Goal: Task Accomplishment & Management: Use online tool/utility

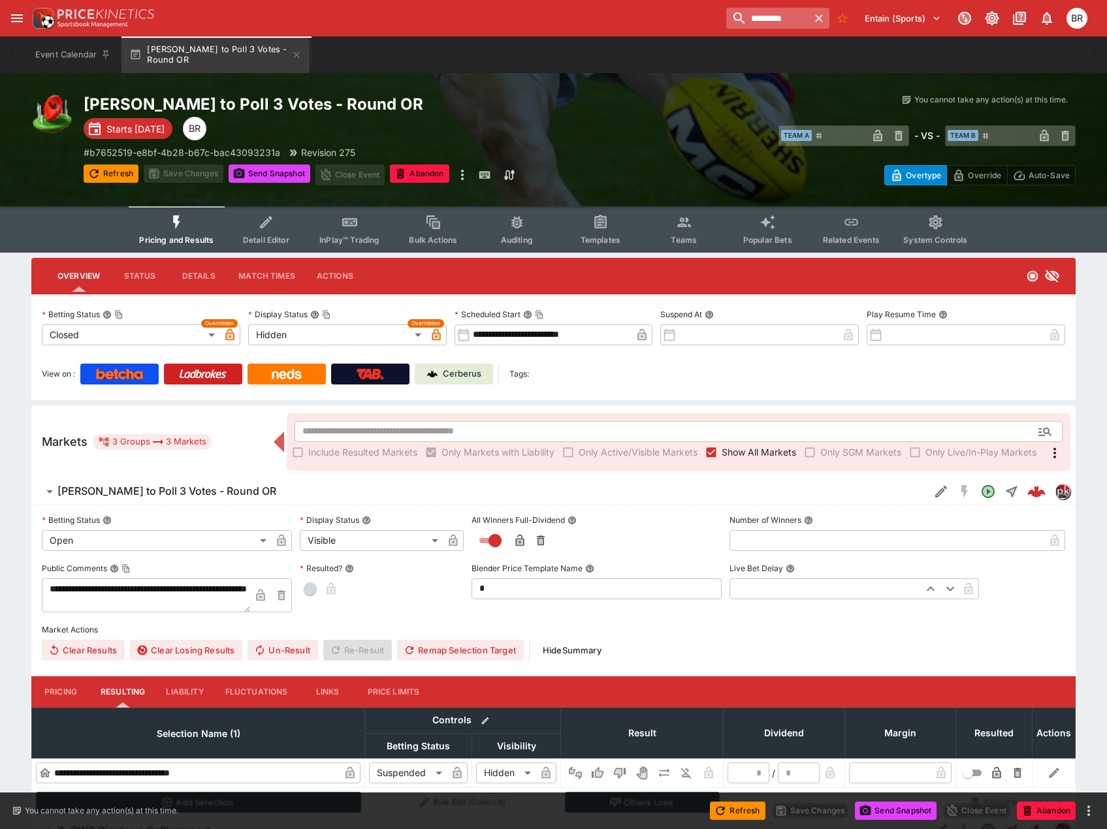
click at [778, 26] on input "*********" at bounding box center [767, 18] width 82 height 21
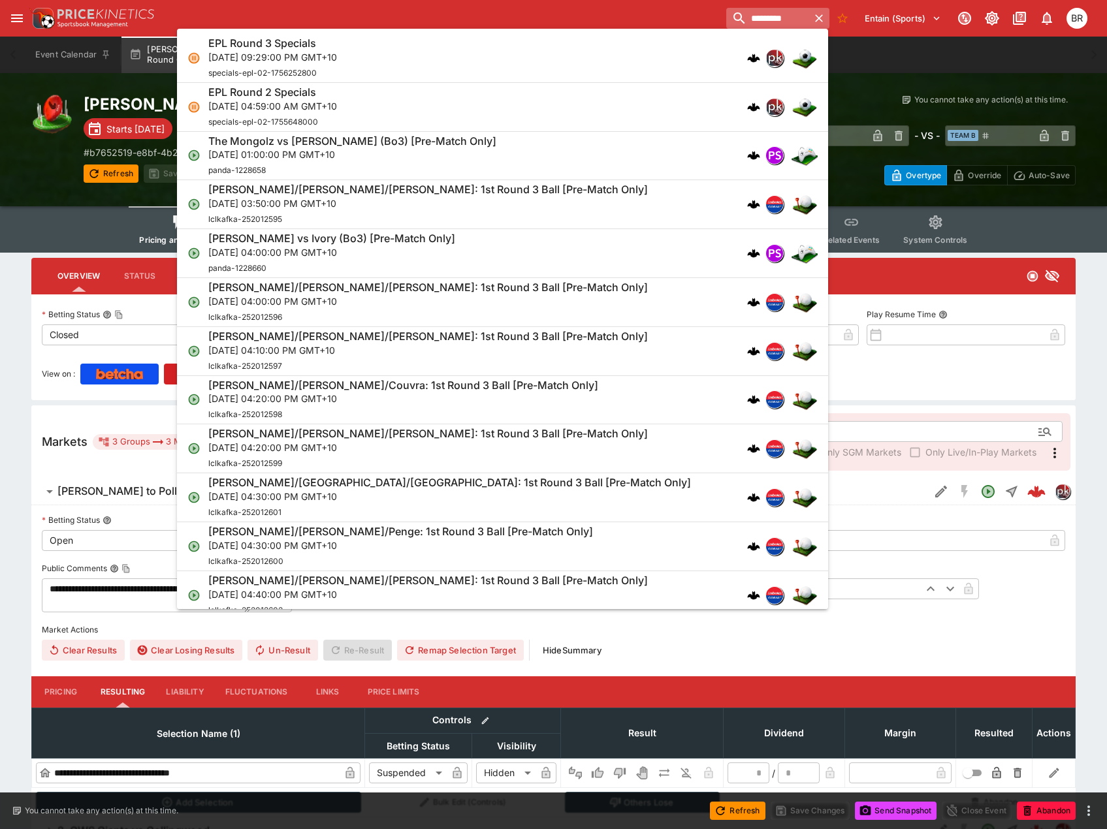
click at [778, 26] on input "*********" at bounding box center [767, 18] width 82 height 21
click at [664, 57] on div "EPL Round 3 Specials [DATE] 09:29:00 PM GMT+10 specials-epl-02-1756252800" at bounding box center [495, 58] width 575 height 43
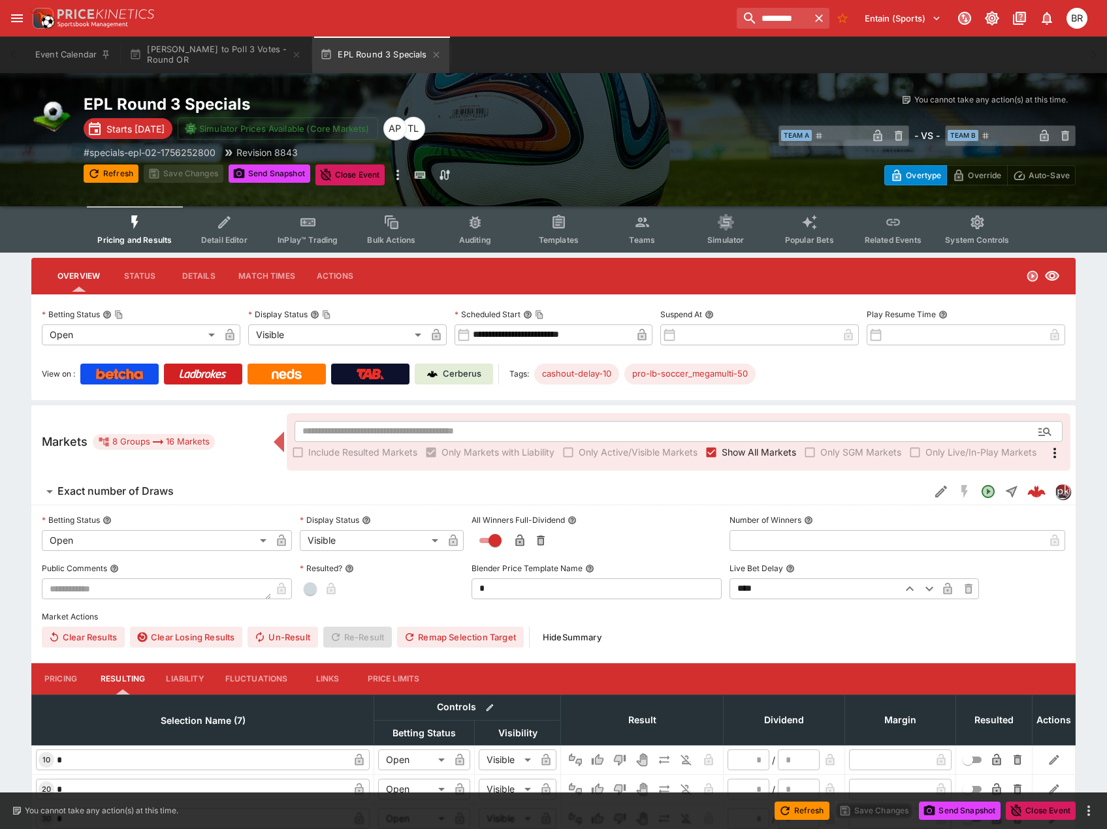
type input "**********"
type input "*******"
click at [28, 298] on div "**********" at bounding box center [553, 710] width 1107 height 905
click at [244, 236] on span "Detail Editor" at bounding box center [224, 240] width 46 height 10
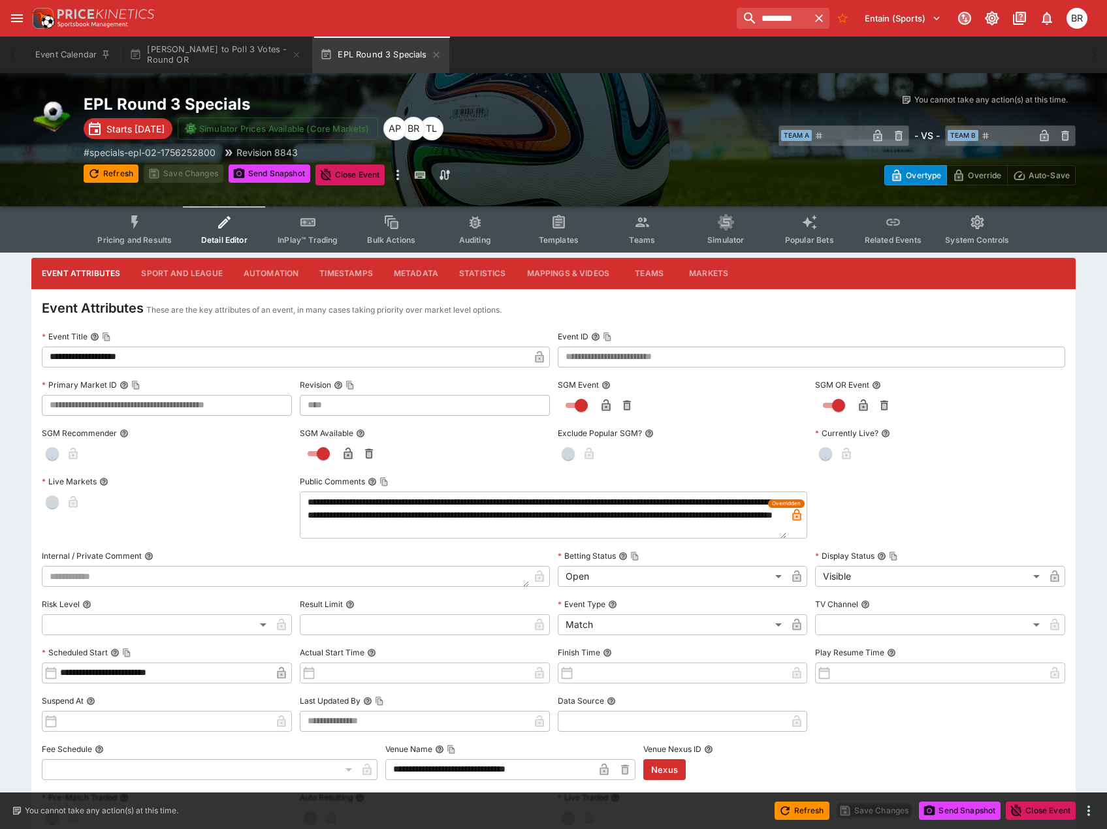
click at [182, 224] on button "Pricing and Results" at bounding box center [134, 229] width 95 height 46
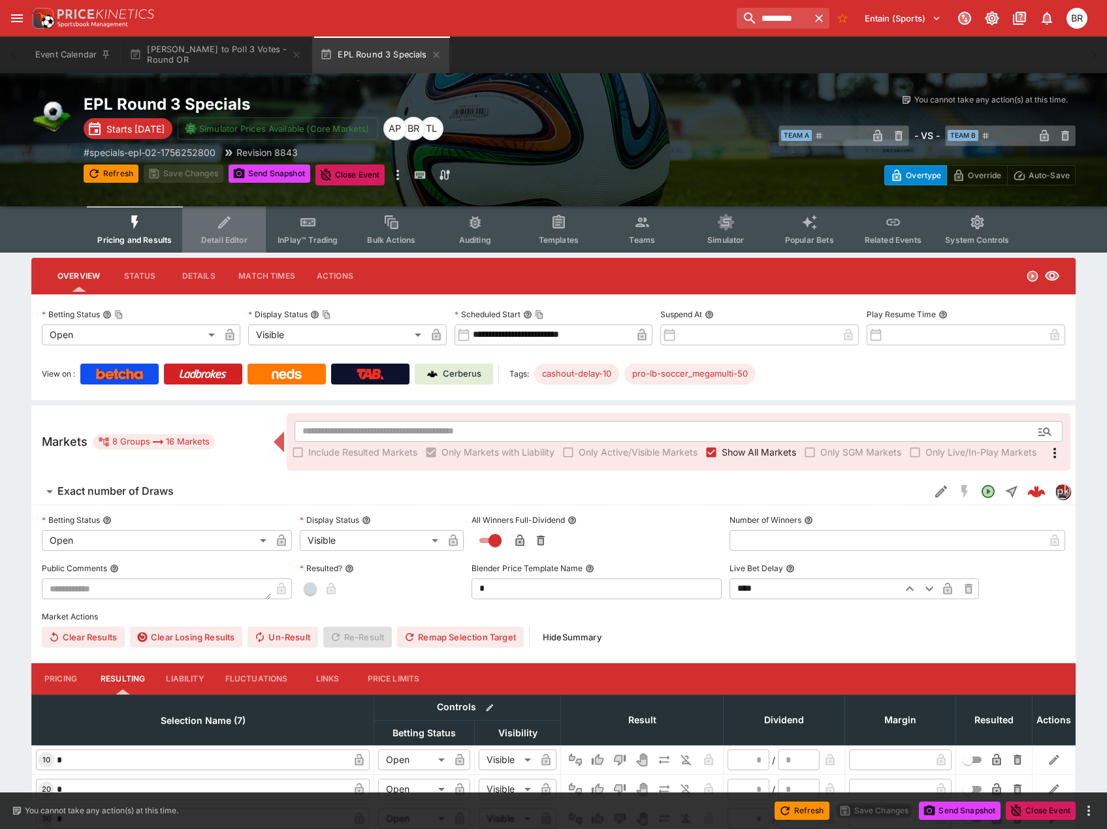
click at [243, 227] on button "Detail Editor" at bounding box center [224, 229] width 84 height 46
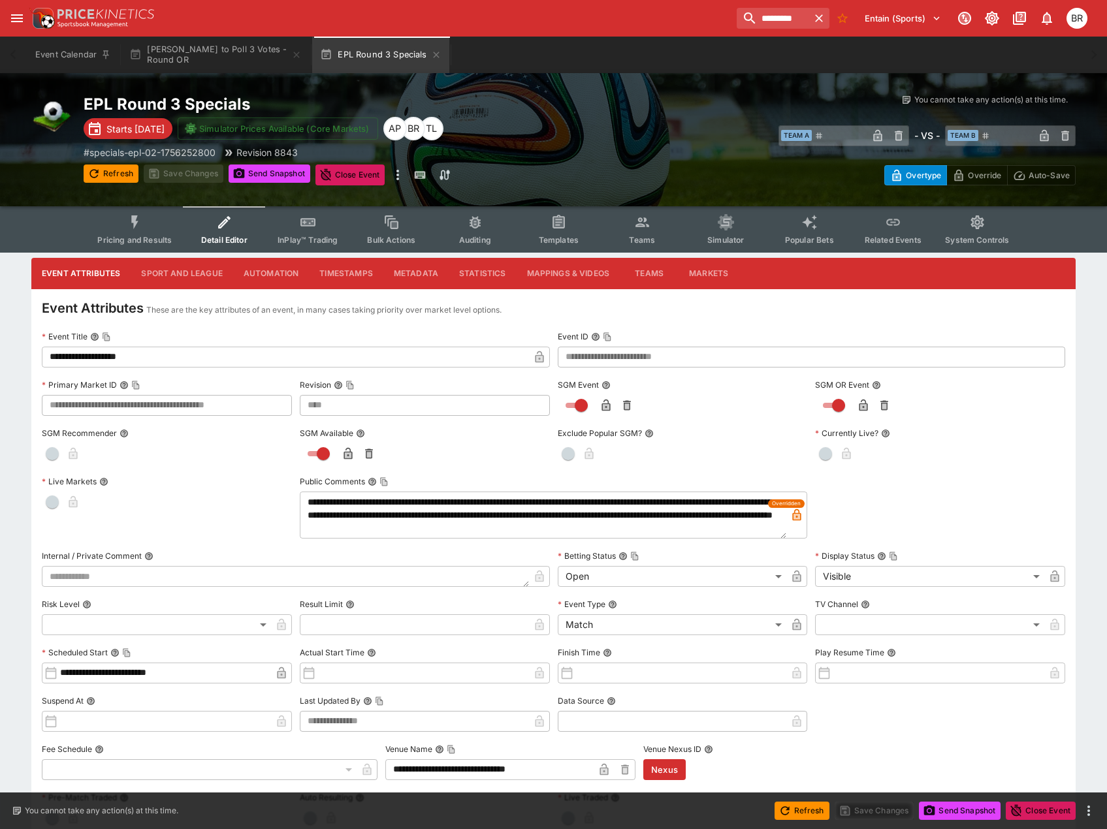
click at [417, 279] on button "Metadata" at bounding box center [415, 273] width 65 height 31
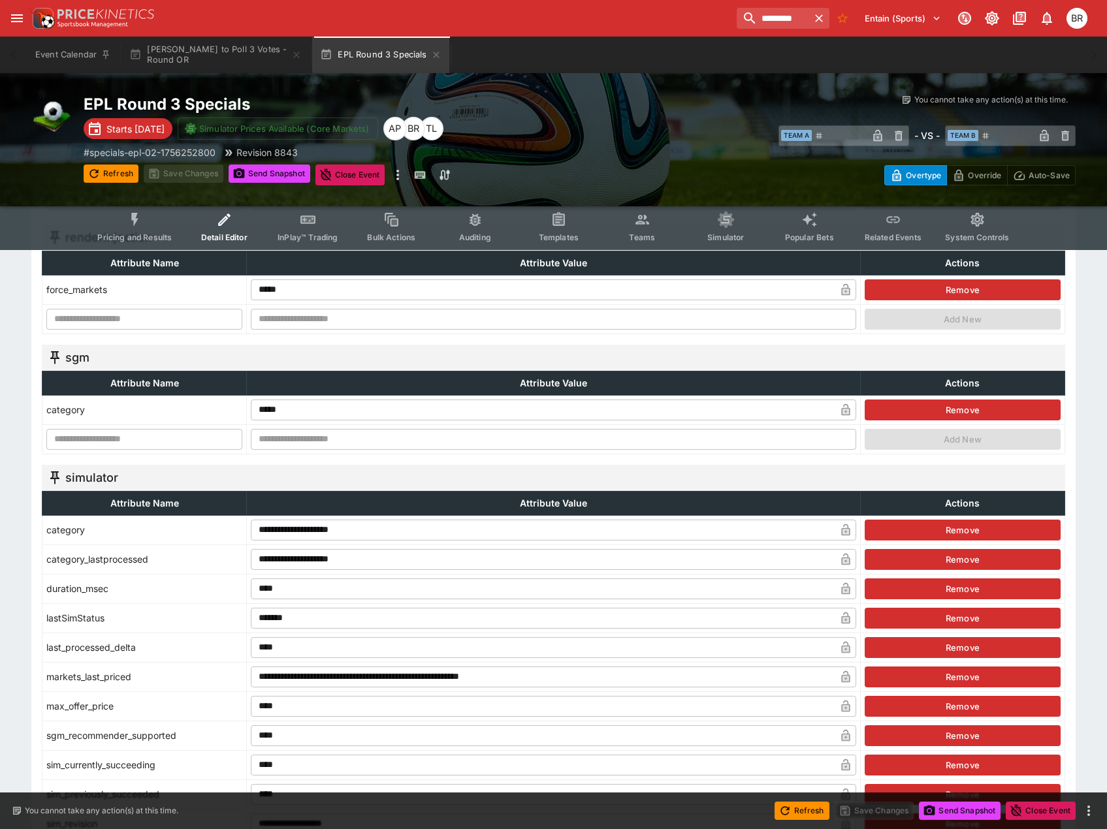
scroll to position [1371, 0]
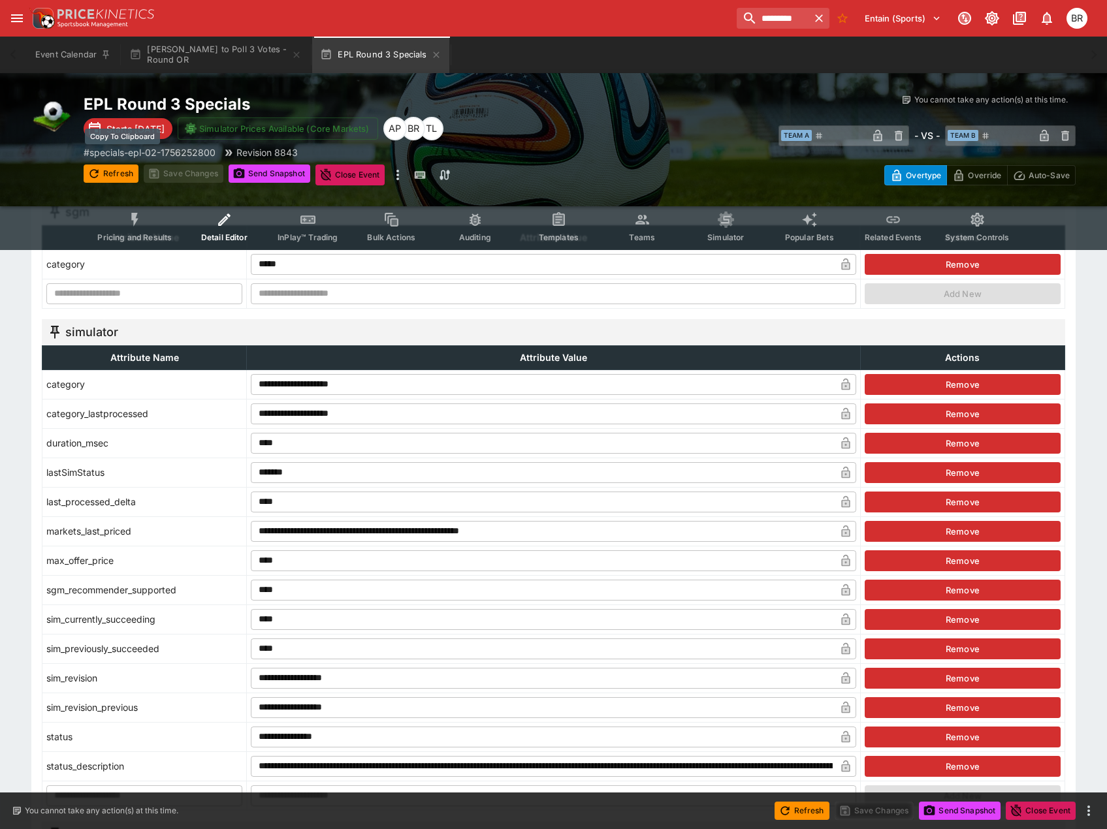
click at [198, 149] on p "# specials-epl-02-1756252800" at bounding box center [150, 153] width 132 height 14
drag, startPoint x: 12, startPoint y: 304, endPoint x: 78, endPoint y: 299, distance: 66.1
click at [12, 304] on div "Event Attributes Sport and League Automation Timestamps Metadata Statistics Map…" at bounding box center [553, 115] width 1107 height 2457
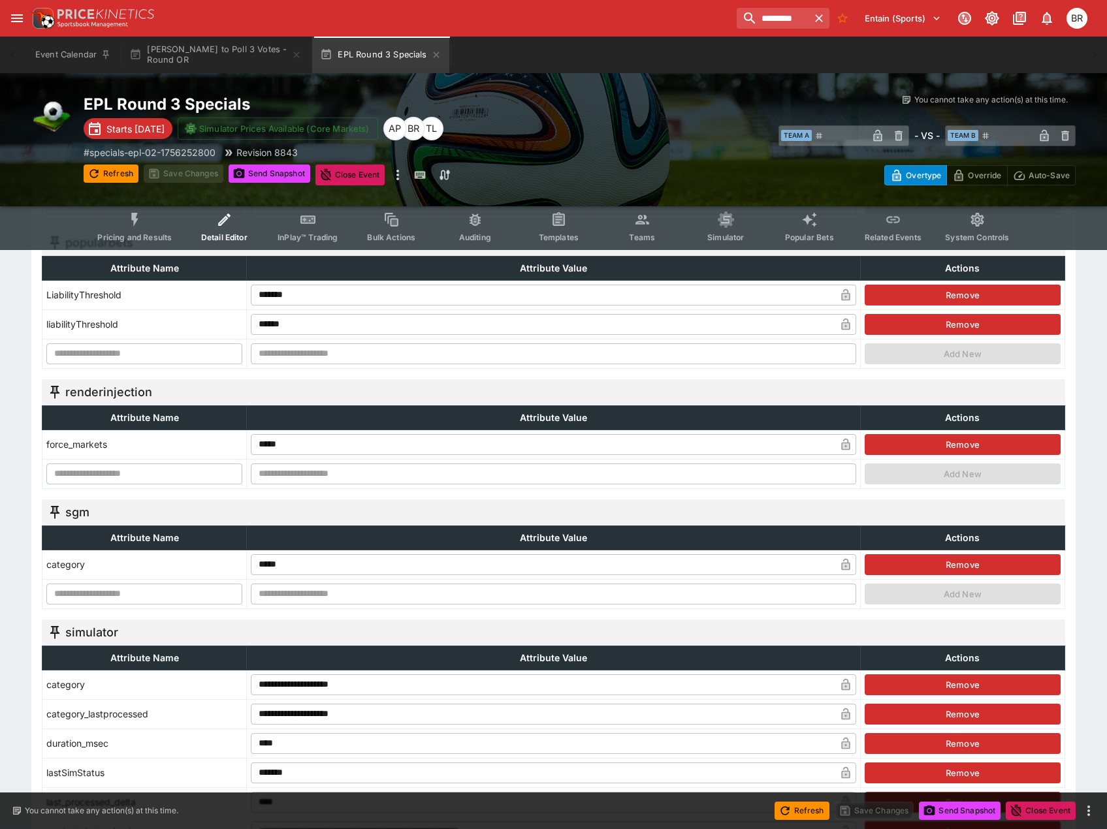
scroll to position [1240, 0]
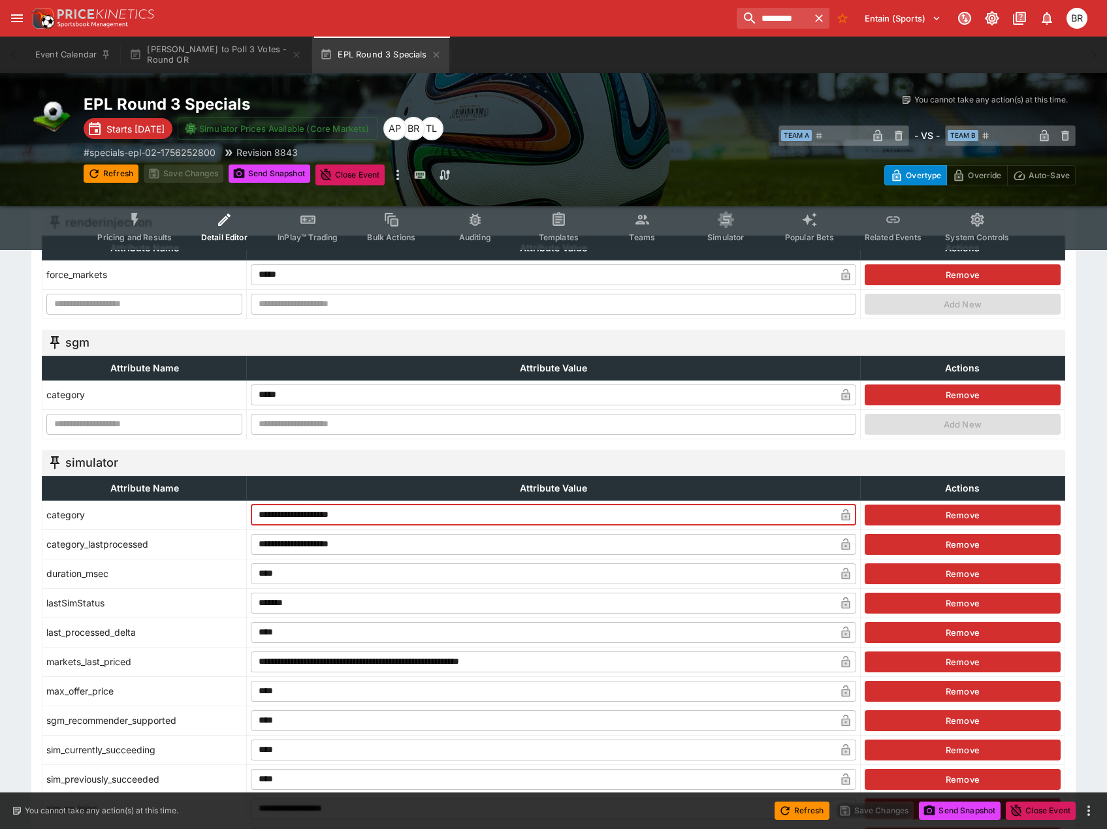
drag, startPoint x: 376, startPoint y: 516, endPoint x: 225, endPoint y: 502, distance: 151.4
click at [225, 502] on tr "**********" at bounding box center [553, 514] width 1022 height 29
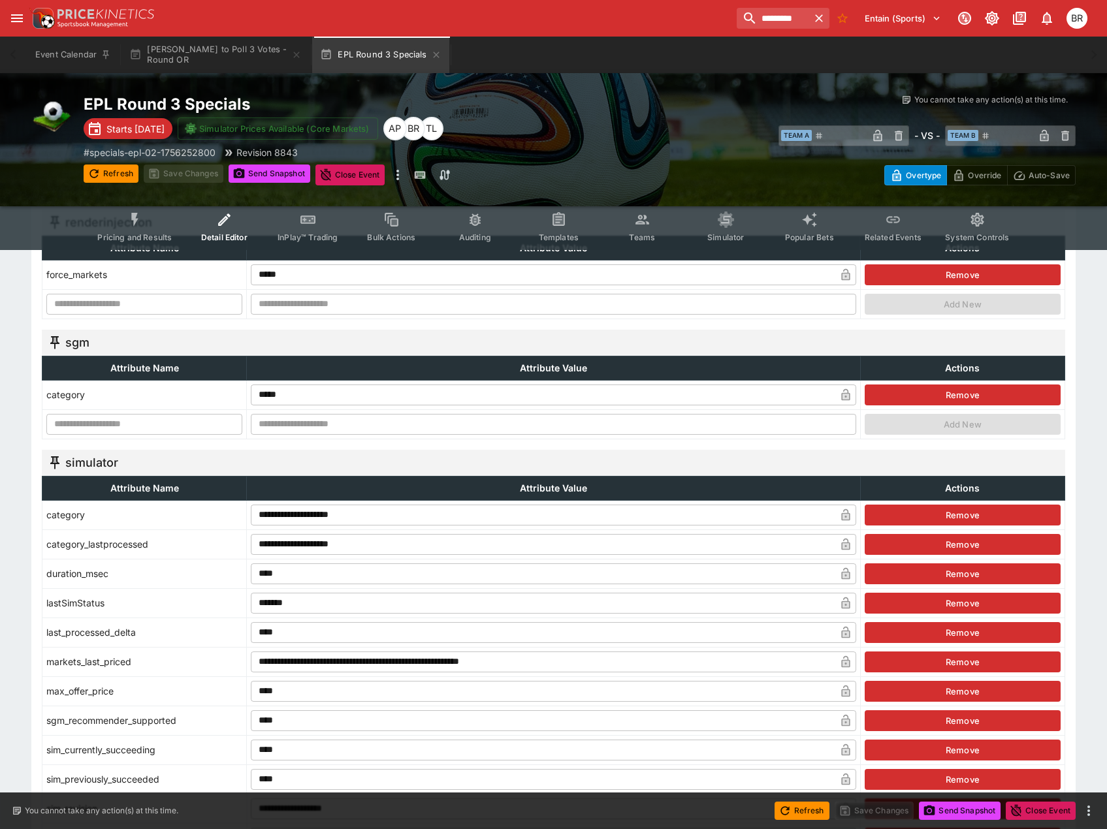
click at [366, 461] on div "simulator" at bounding box center [553, 463] width 1023 height 26
click at [29, 531] on div "Event Attributes Sport and League Automation Timestamps Metadata Statistics Map…" at bounding box center [553, 245] width 1107 height 2457
click at [31, 522] on div "Event Attributes Sport and League Automation Timestamps Metadata Statistics Map…" at bounding box center [553, 245] width 1107 height 2457
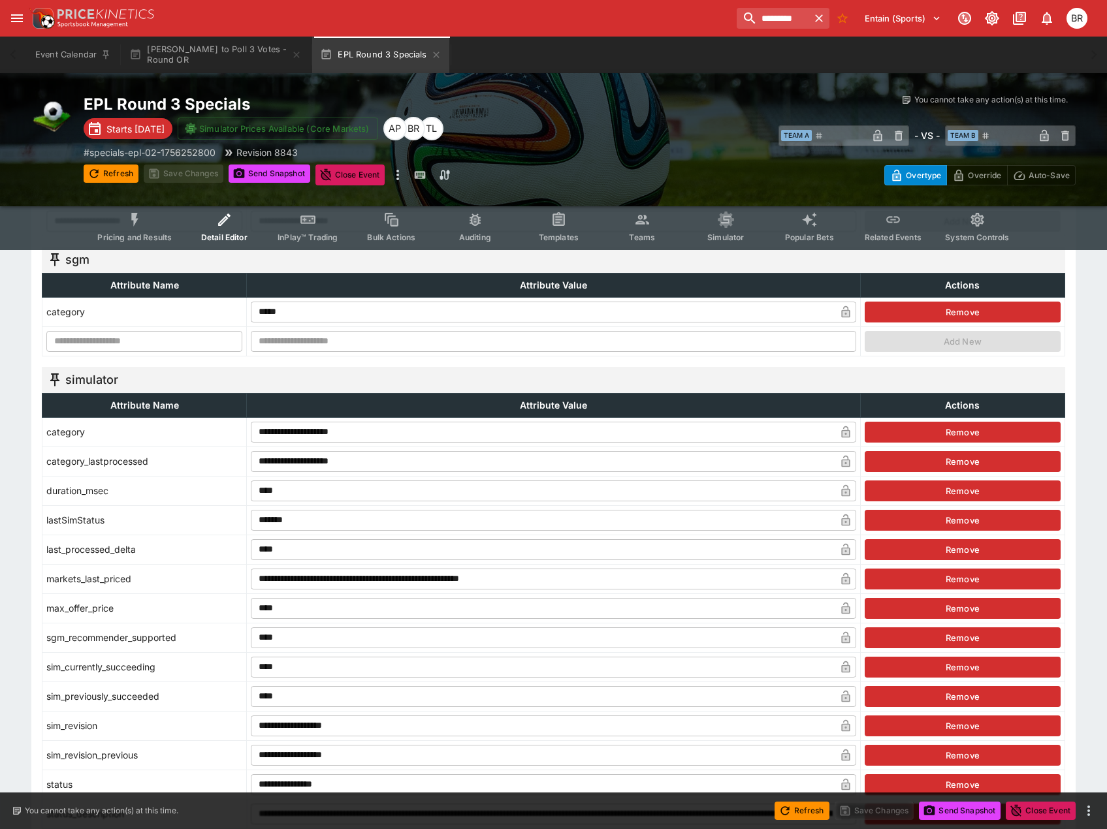
scroll to position [1371, 0]
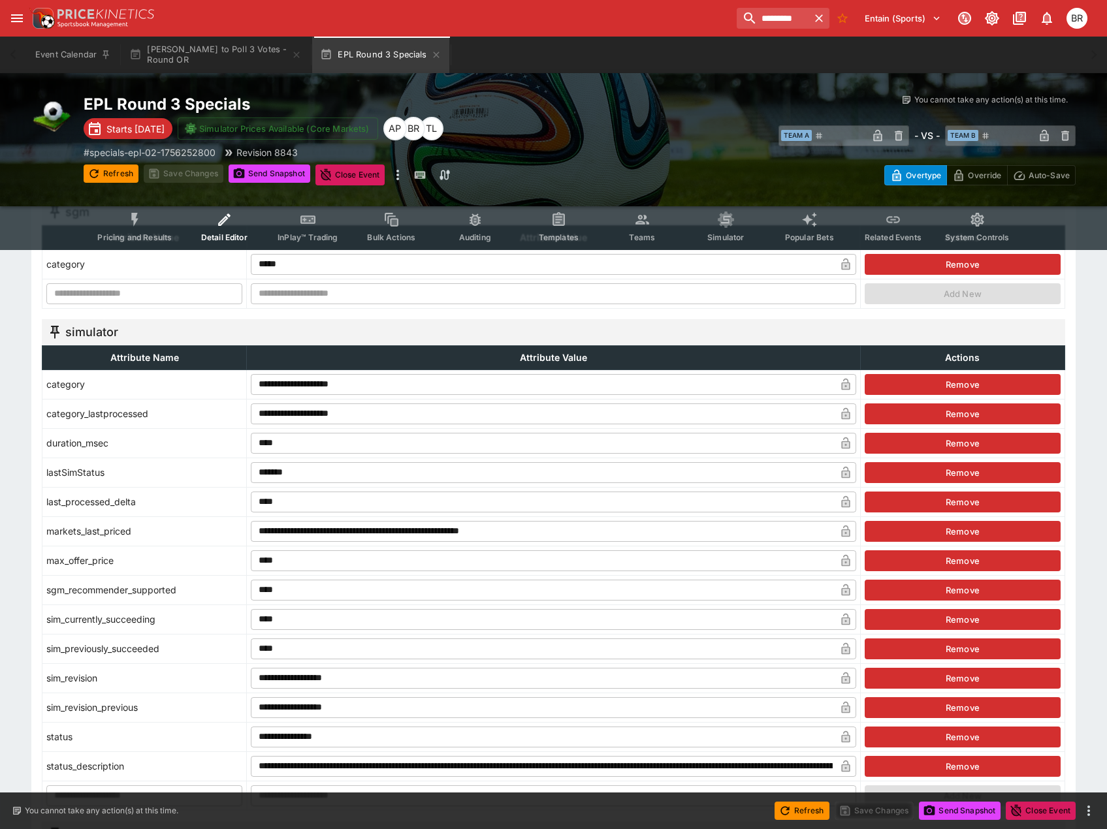
click at [18, 383] on div "Event Attributes Sport and League Automation Timestamps Metadata Statistics Map…" at bounding box center [553, 115] width 1107 height 2457
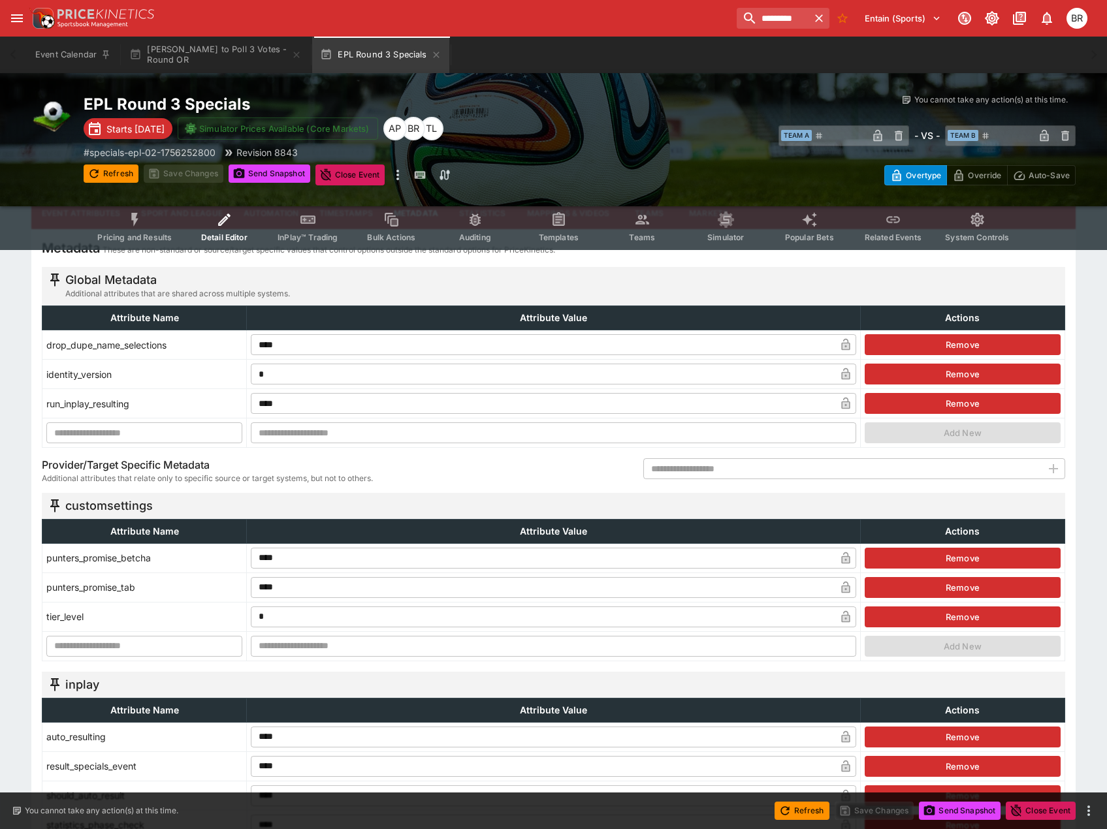
scroll to position [0, 0]
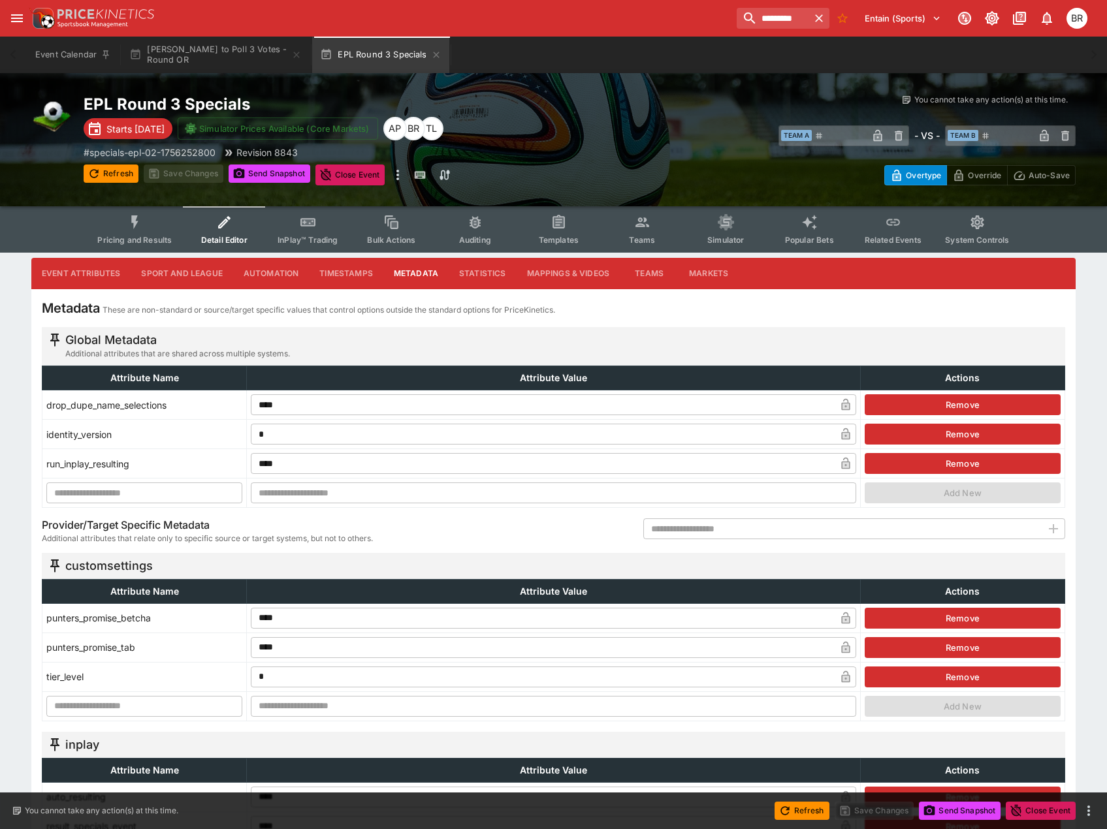
click at [573, 228] on button "Templates" at bounding box center [558, 229] width 84 height 46
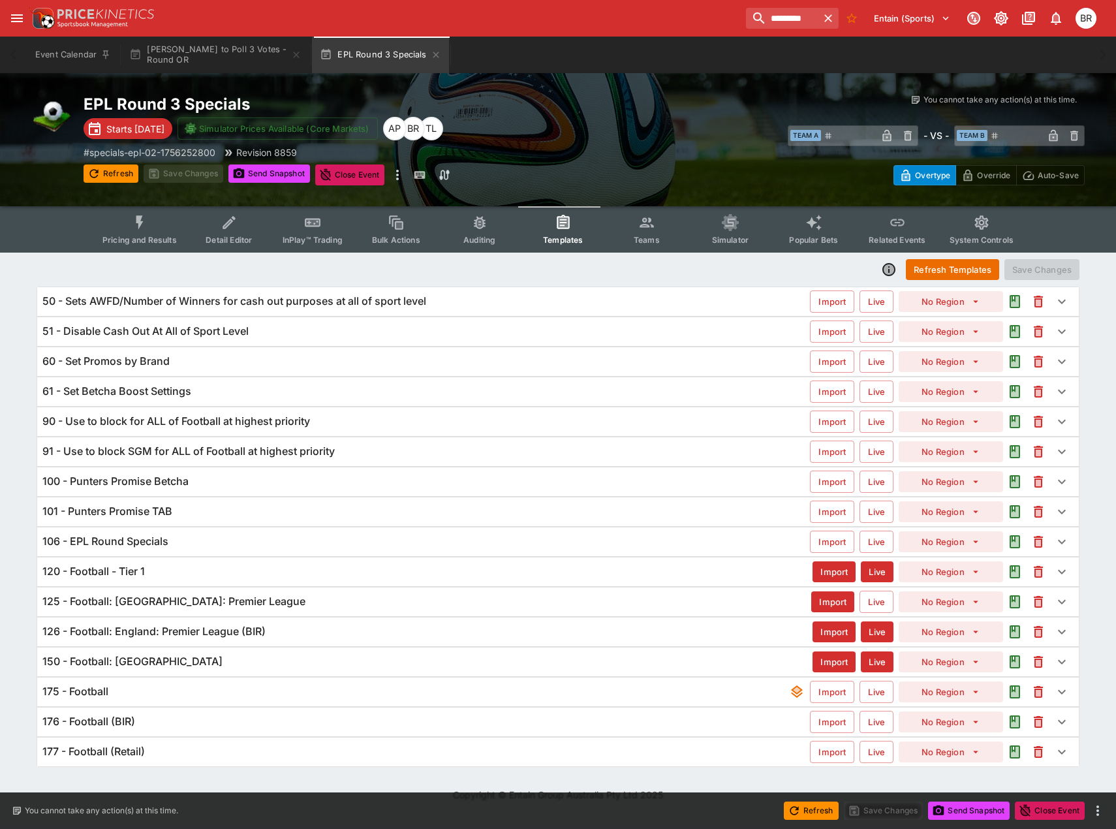
drag, startPoint x: 14, startPoint y: 447, endPoint x: 149, endPoint y: 515, distance: 150.7
click at [14, 447] on div "Refresh Templates Save Changes 50 - Sets AWFD/Number of Winners for cash out pu…" at bounding box center [558, 513] width 1116 height 520
click at [183, 537] on div "106 - EPL Round Specials" at bounding box center [426, 542] width 768 height 14
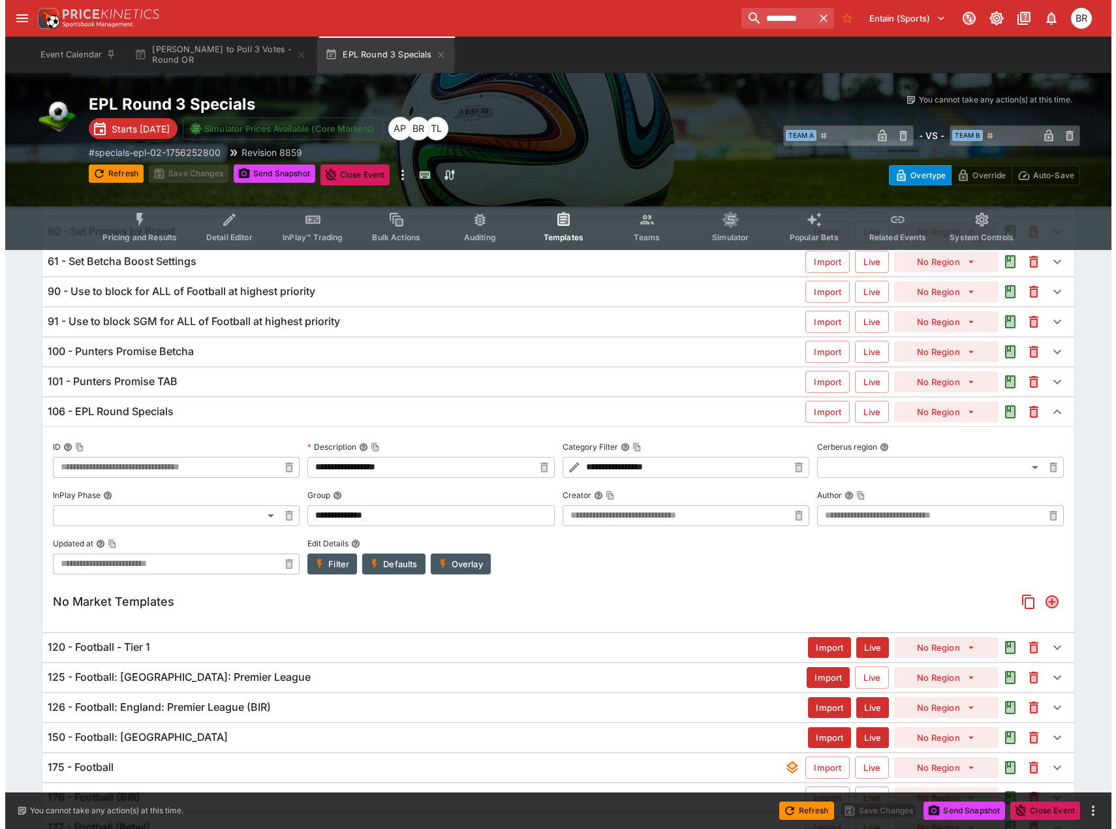
scroll to position [131, 0]
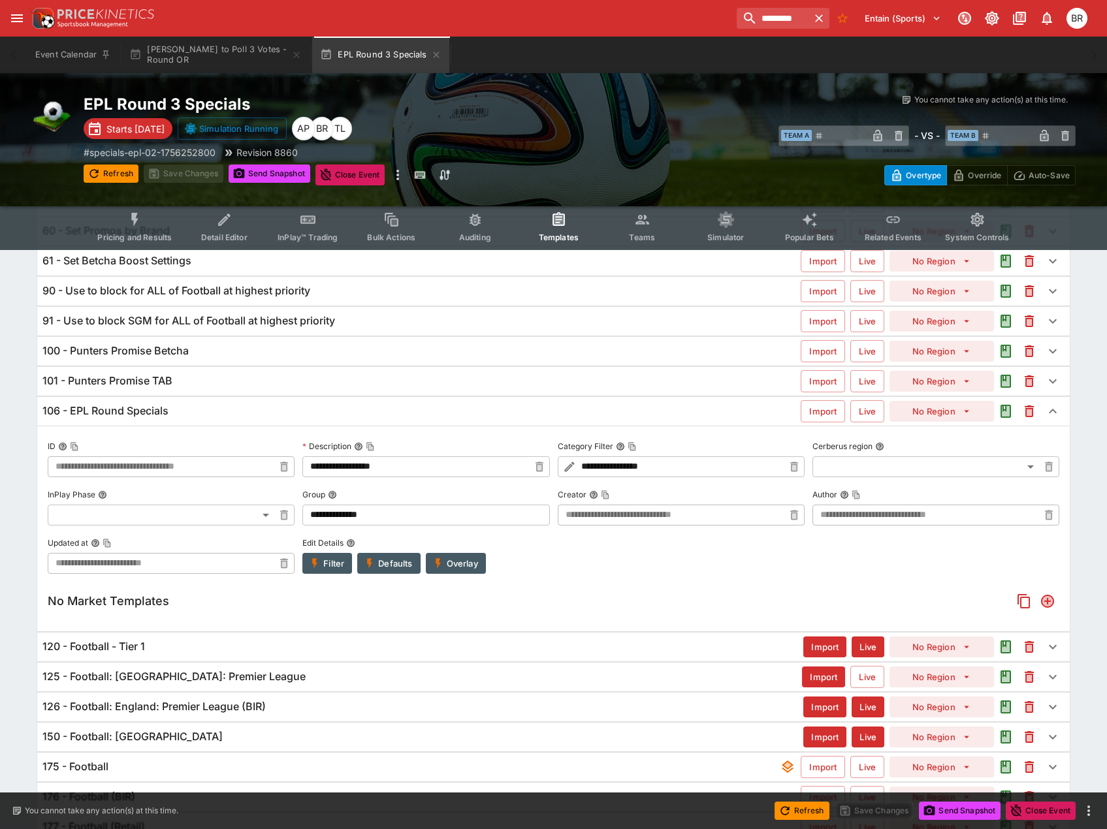
click at [317, 571] on button "Filter" at bounding box center [327, 563] width 50 height 21
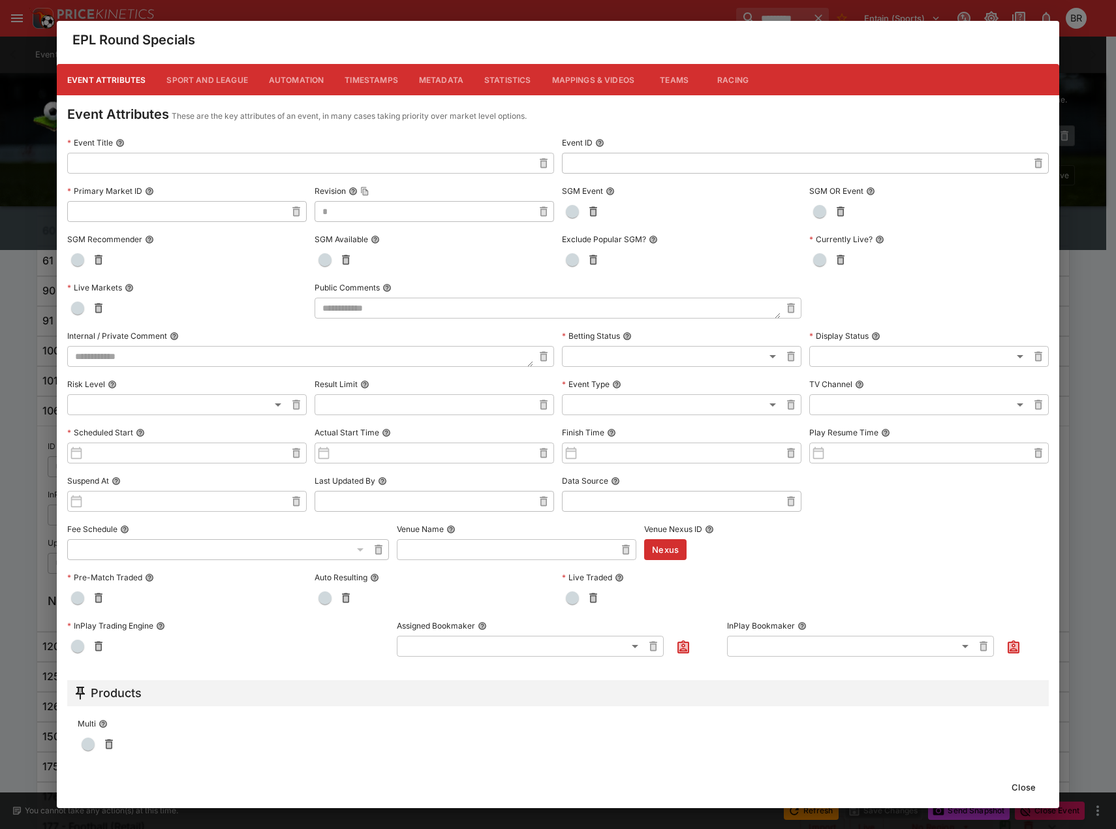
click at [430, 77] on button "Metadata" at bounding box center [441, 79] width 65 height 31
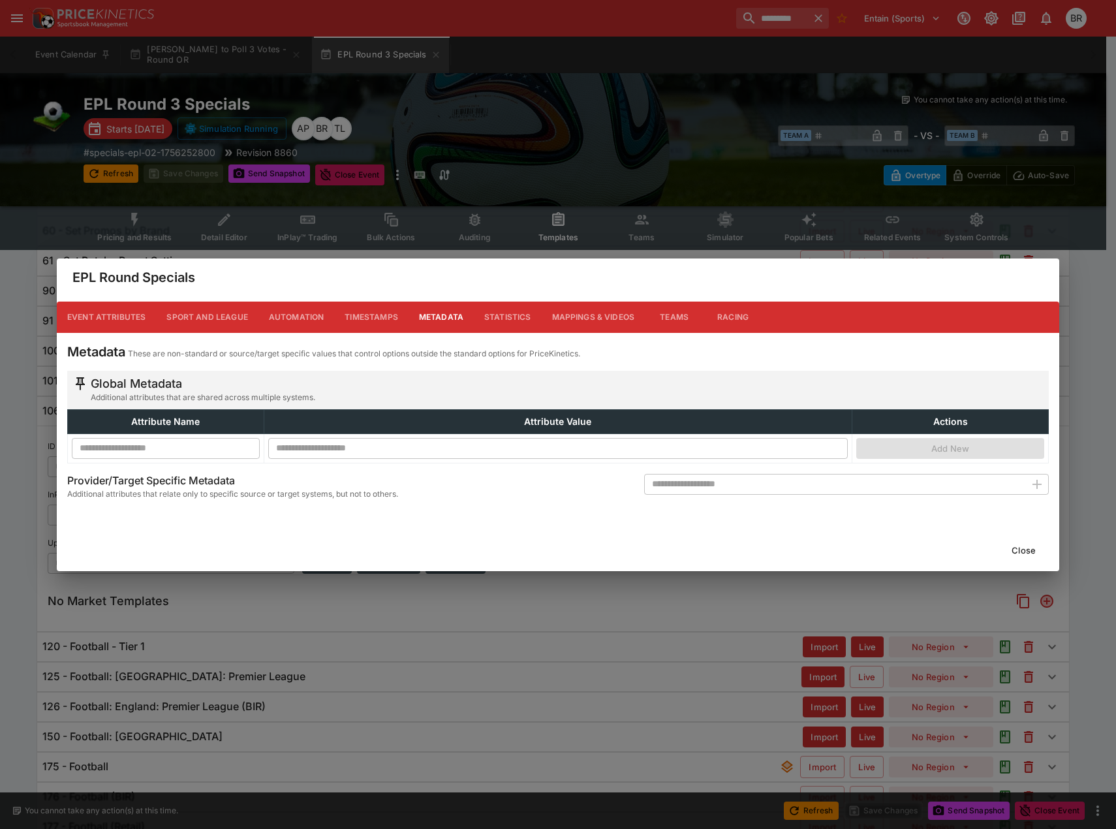
click at [123, 313] on button "Event Attributes" at bounding box center [106, 317] width 99 height 31
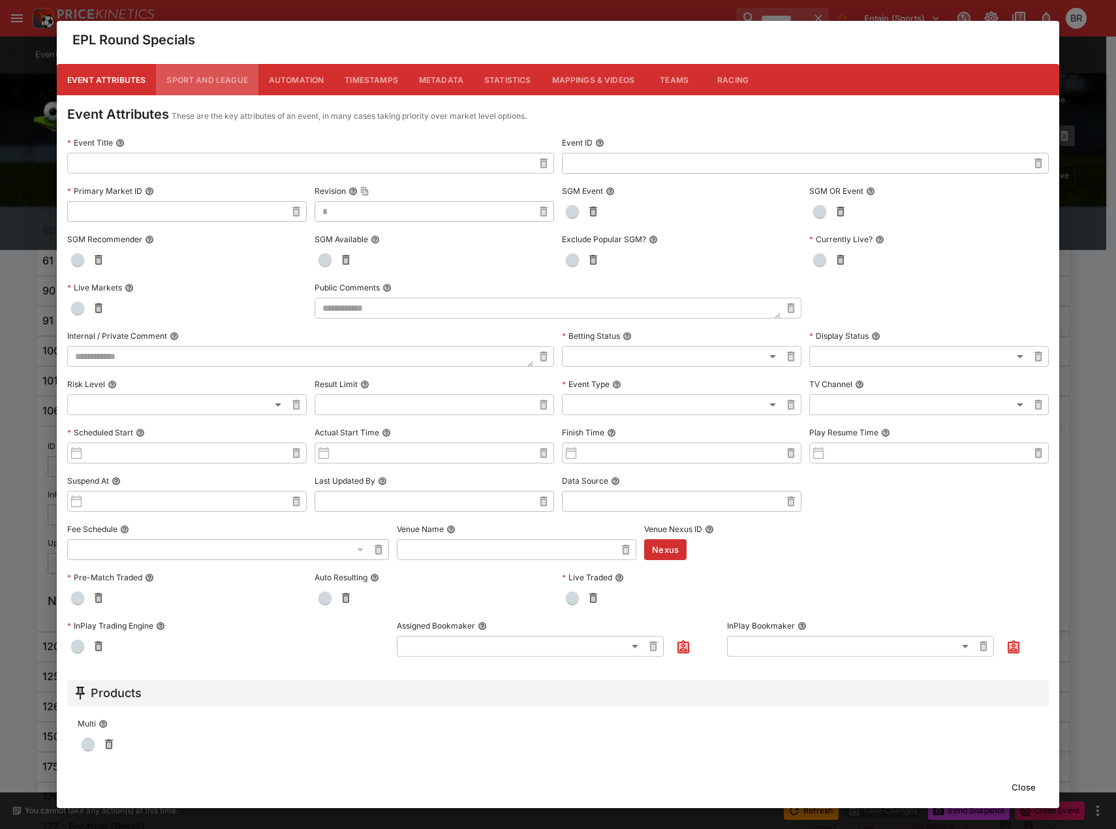
click at [215, 87] on button "Sport and League" at bounding box center [207, 79] width 102 height 31
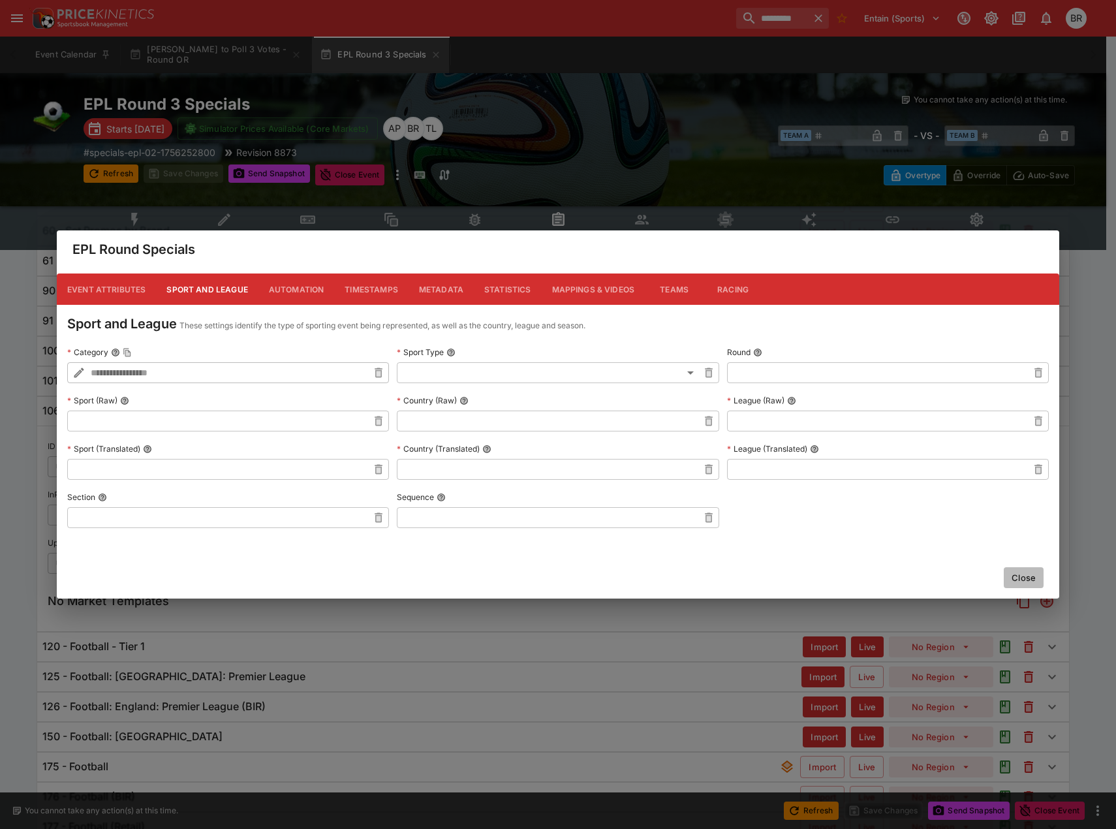
click at [1028, 572] on button "Close" at bounding box center [1024, 577] width 40 height 21
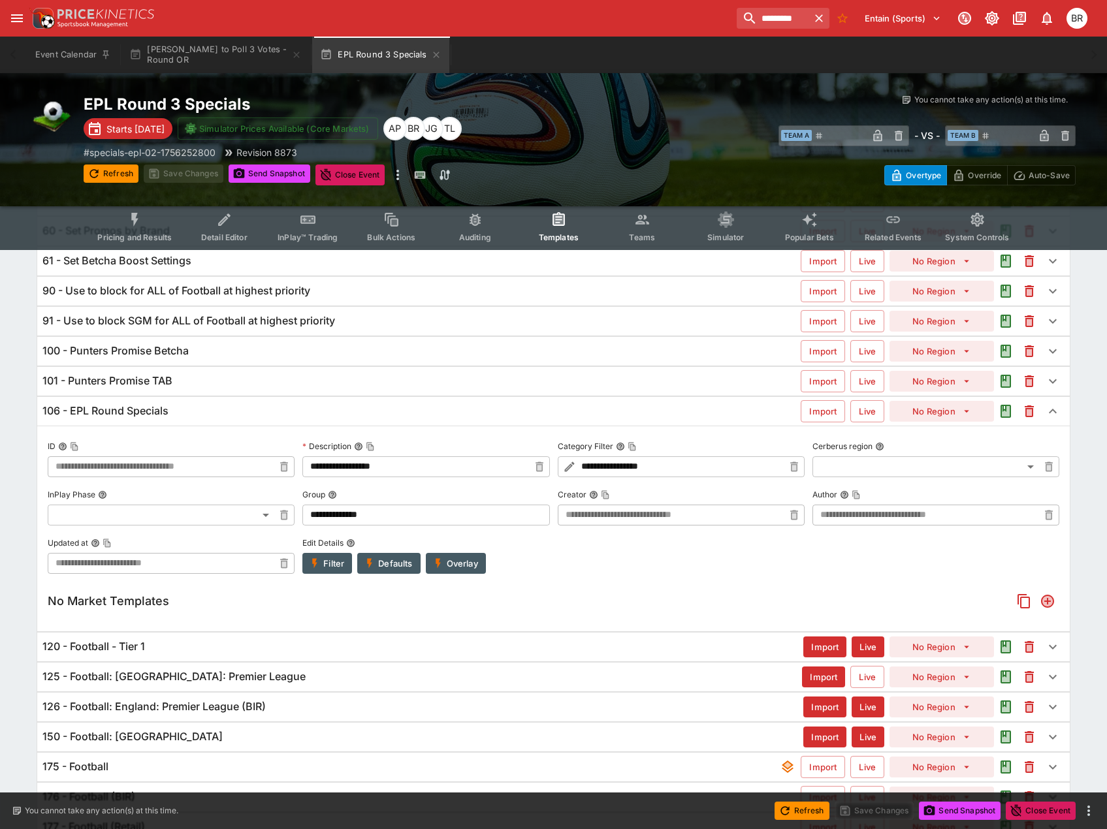
click at [333, 558] on button "Filter" at bounding box center [327, 563] width 50 height 21
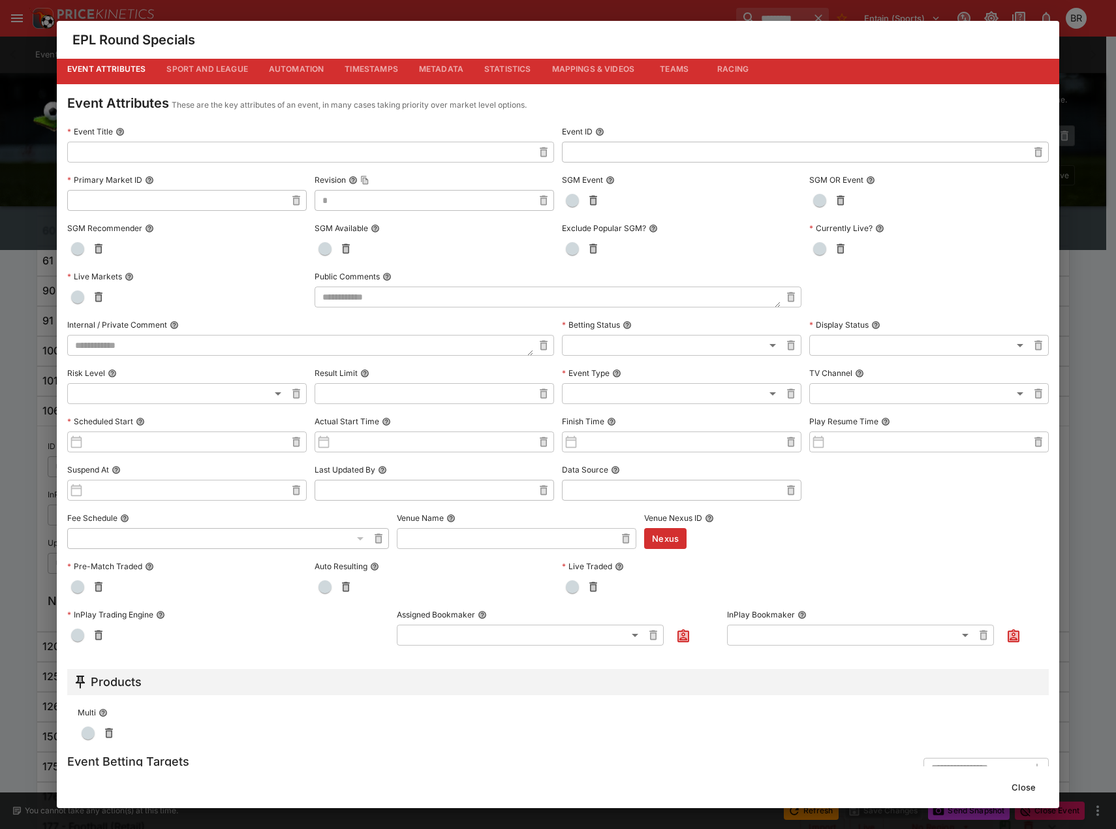
scroll to position [0, 0]
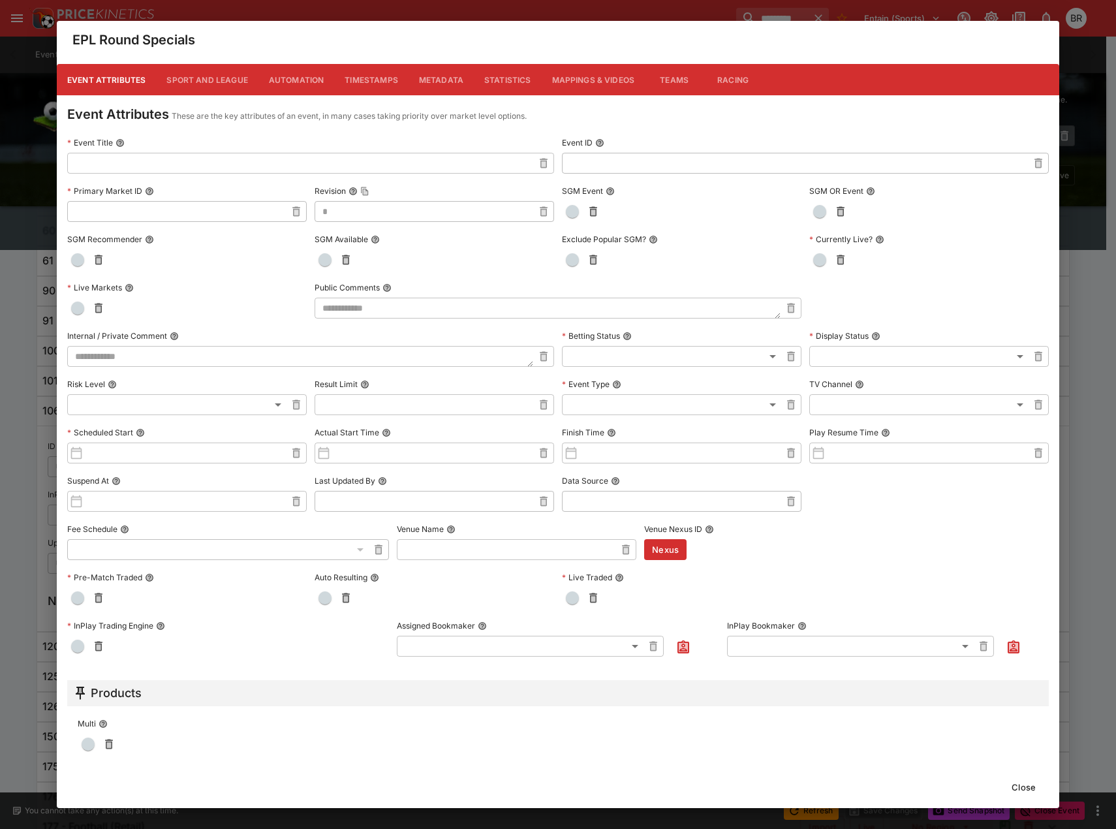
click at [199, 72] on button "Sport and League" at bounding box center [207, 79] width 102 height 31
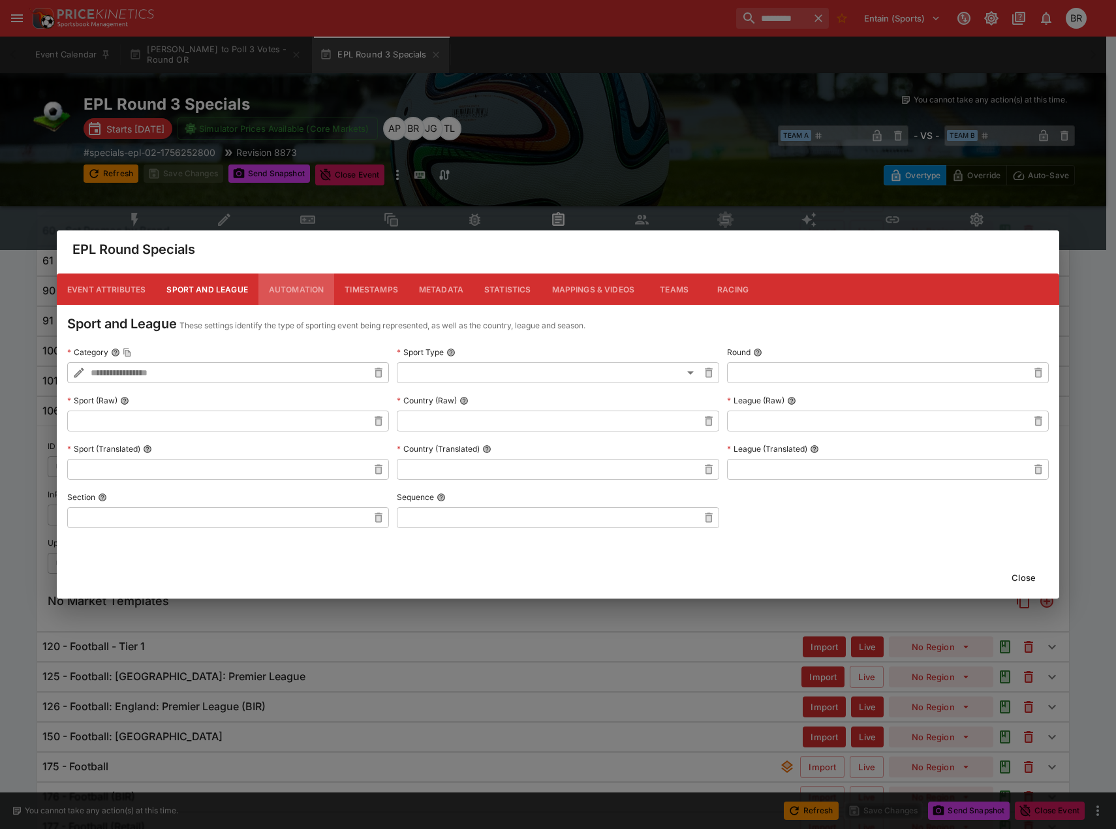
click at [313, 287] on button "Automation" at bounding box center [297, 289] width 76 height 31
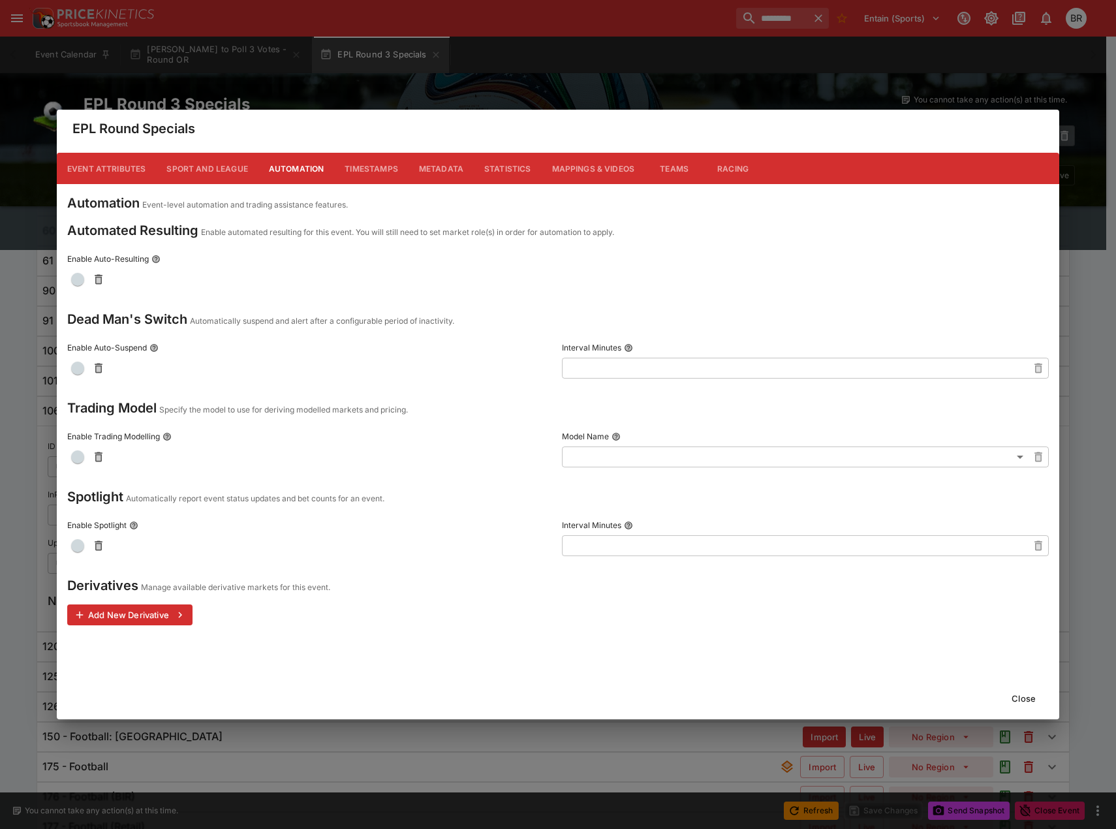
click at [448, 170] on button "Metadata" at bounding box center [441, 168] width 65 height 31
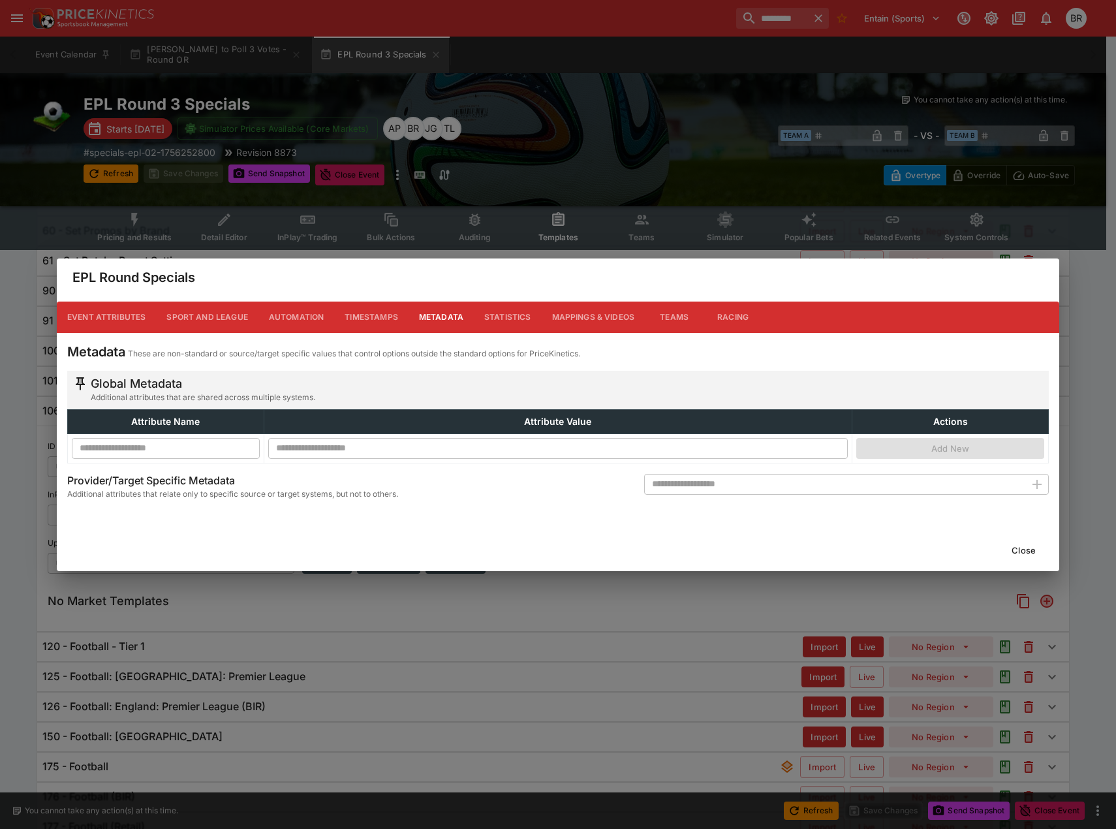
click at [353, 317] on button "Timestamps" at bounding box center [371, 317] width 74 height 31
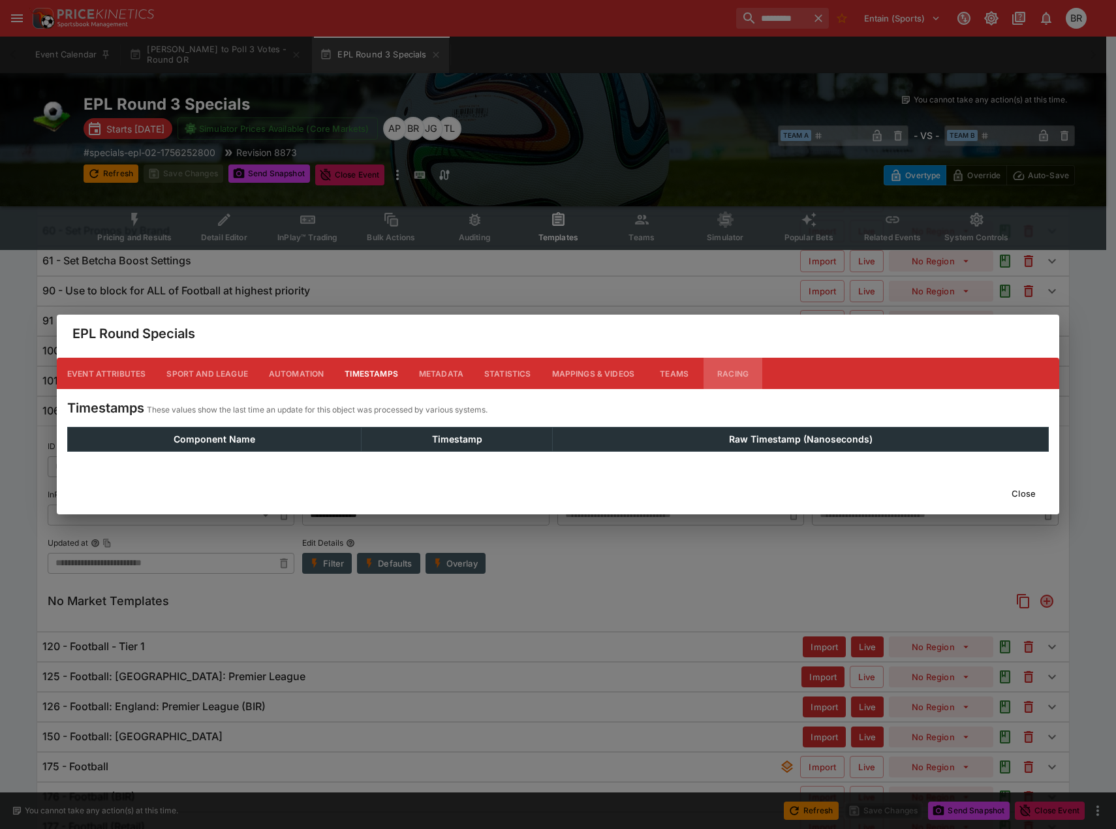
click at [725, 375] on button "Racing" at bounding box center [733, 373] width 59 height 31
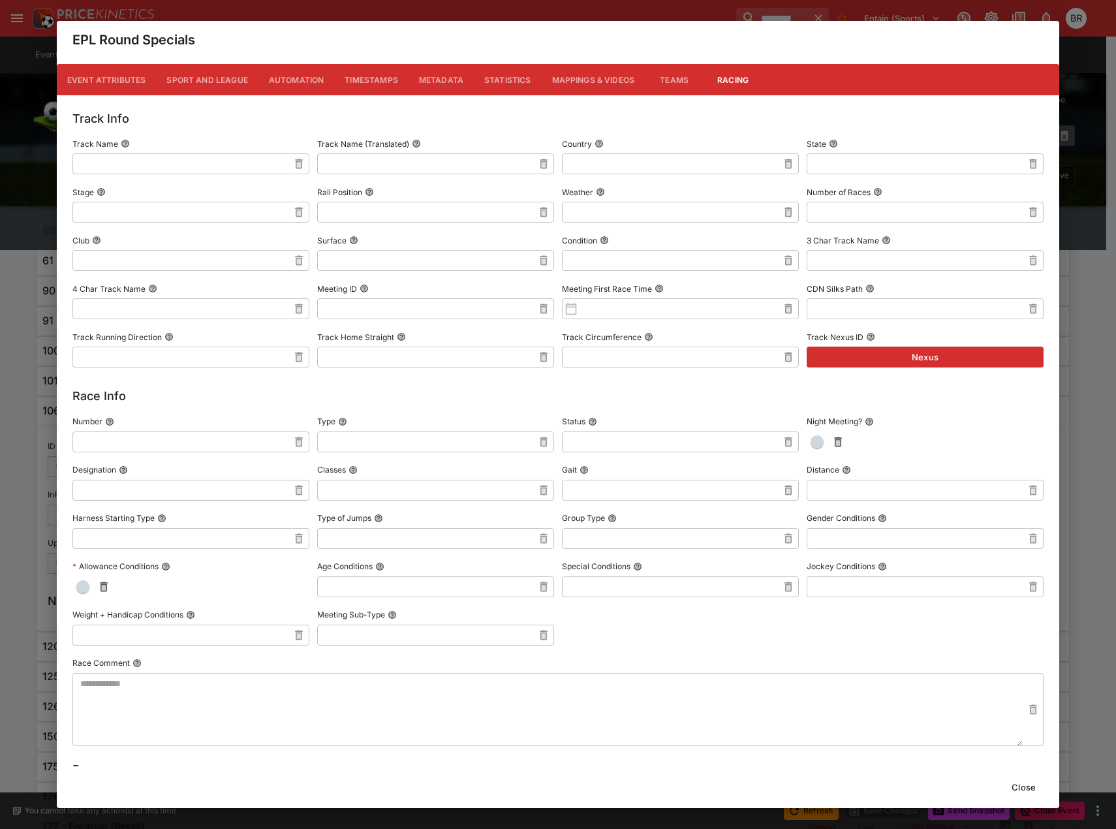
click at [662, 92] on button "Teams" at bounding box center [674, 79] width 59 height 31
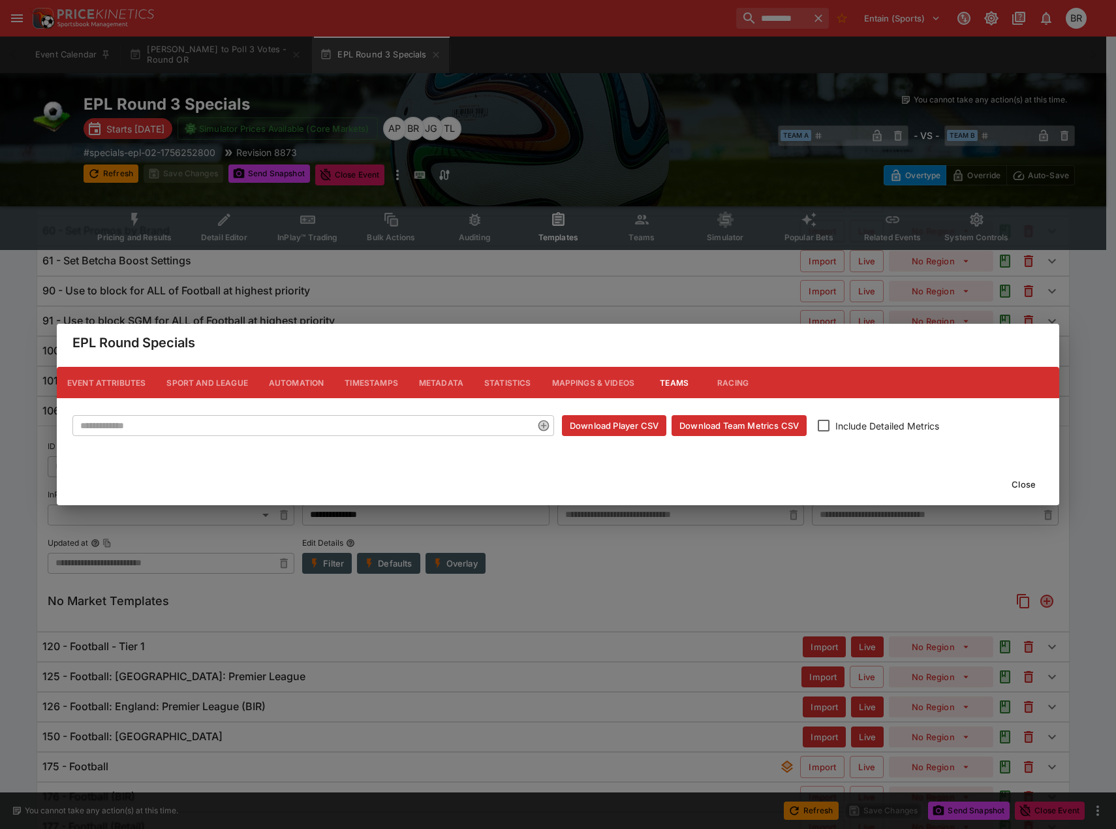
click at [599, 381] on button "Mappings & Videos" at bounding box center [594, 382] width 104 height 31
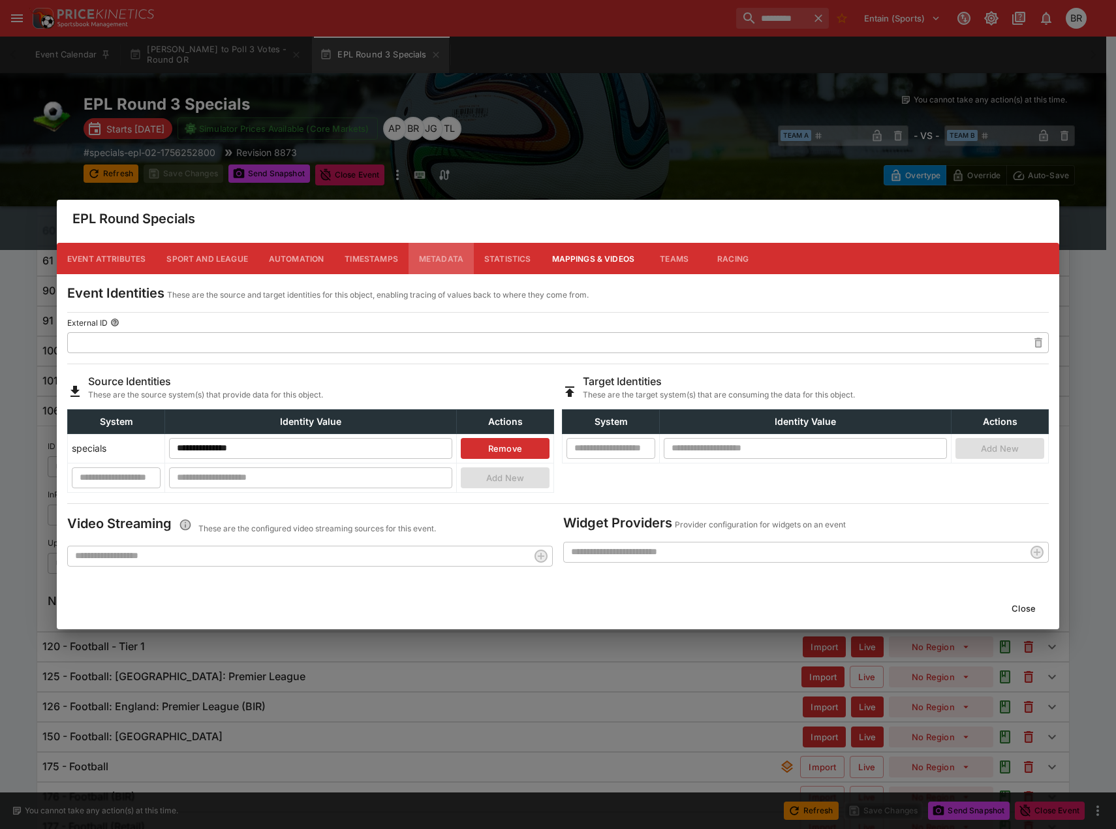
click at [447, 265] on button "Metadata" at bounding box center [441, 258] width 65 height 31
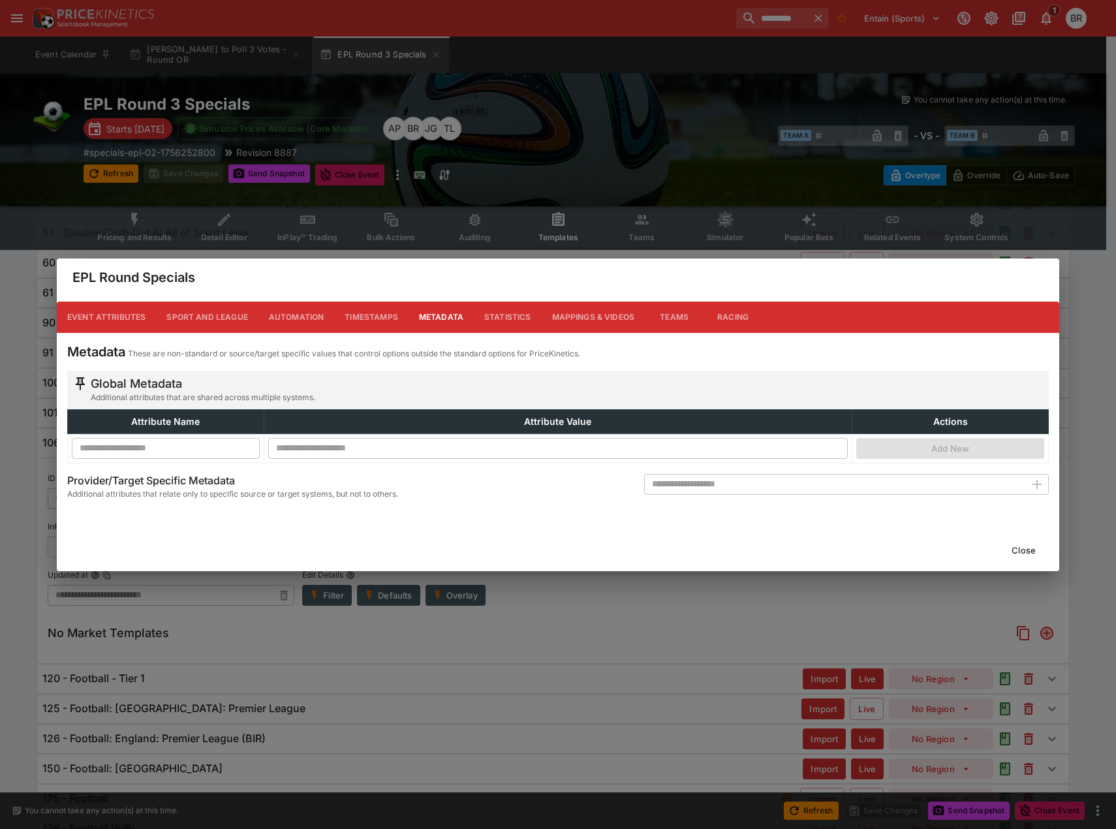
scroll to position [163, 0]
